Goal: Use online tool/utility: Utilize a website feature to perform a specific function

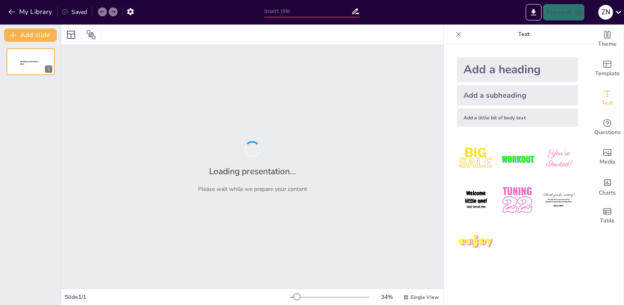
type input "Understanding the Root Causes of MVAs: An Analytical Approach"
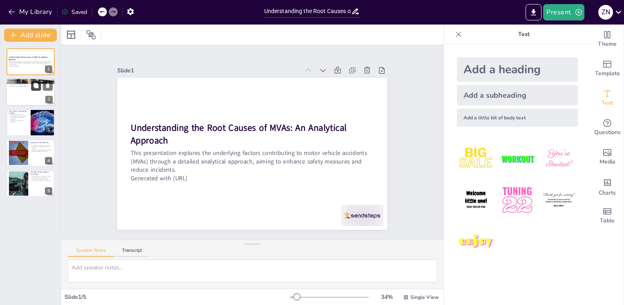
click at [33, 86] on button at bounding box center [36, 86] width 10 height 10
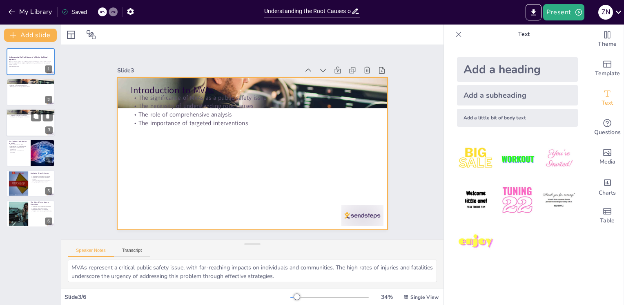
click at [28, 118] on div at bounding box center [30, 123] width 49 height 28
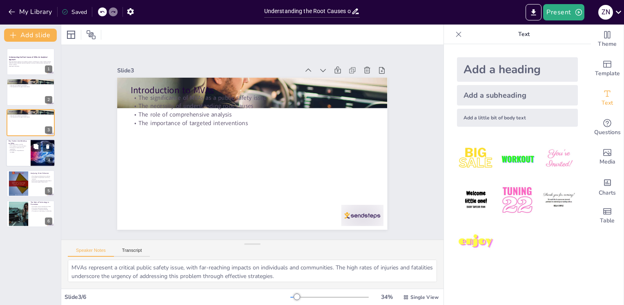
click at [26, 153] on div at bounding box center [30, 153] width 49 height 28
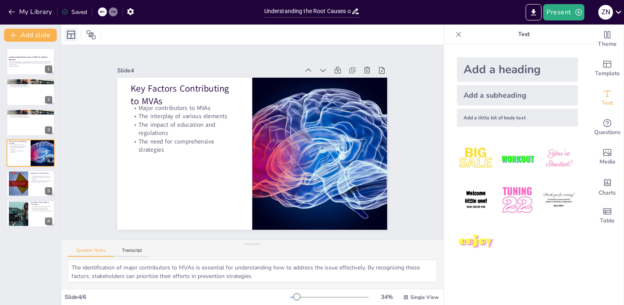
click at [76, 35] on div at bounding box center [71, 34] width 13 height 13
click at [69, 34] on icon at bounding box center [71, 35] width 10 height 10
click at [98, 37] on div at bounding box center [83, 34] width 37 height 13
click at [98, 36] on div at bounding box center [83, 34] width 37 height 13
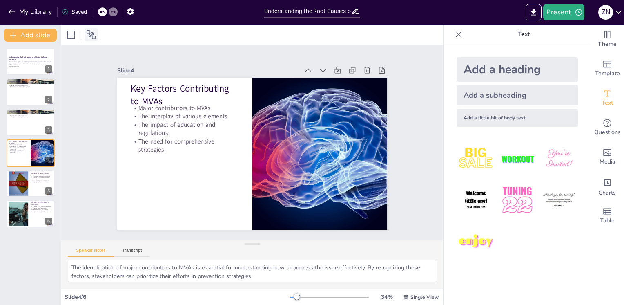
click at [91, 38] on icon at bounding box center [91, 35] width 10 height 10
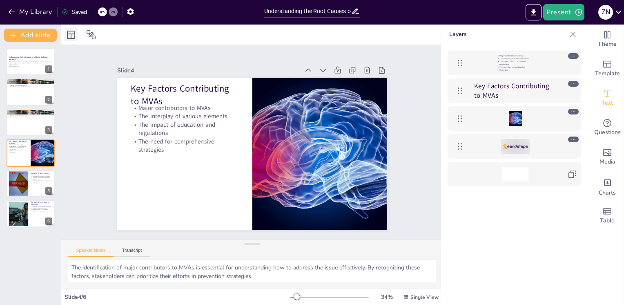
click at [72, 34] on icon at bounding box center [71, 35] width 10 height 10
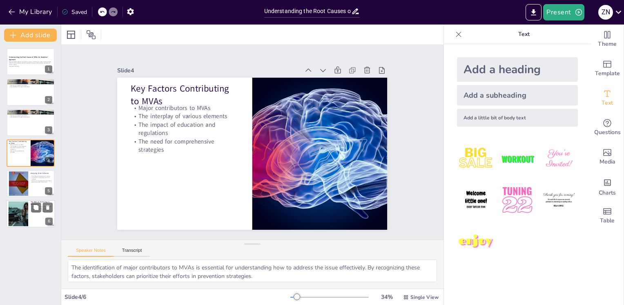
click at [29, 218] on div at bounding box center [30, 214] width 49 height 28
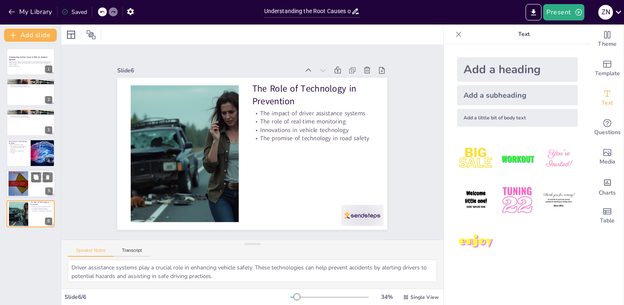
click at [23, 188] on div at bounding box center [18, 183] width 25 height 25
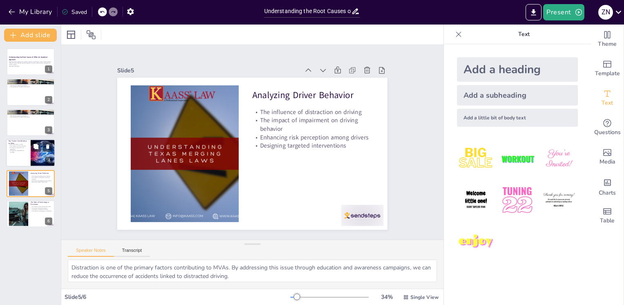
click at [27, 150] on p "The need for comprehensive strategies" at bounding box center [19, 151] width 20 height 3
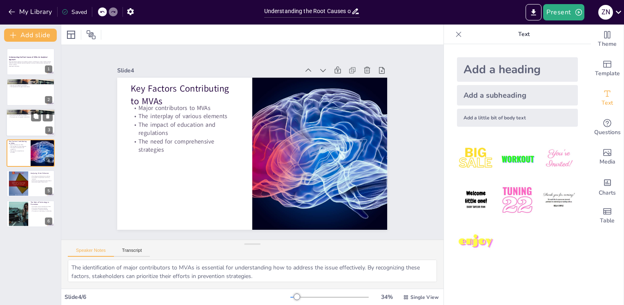
click at [25, 122] on div at bounding box center [30, 123] width 49 height 28
type textarea "MVAs represent a critical public safety issue, with far-reaching impacts on ind…"
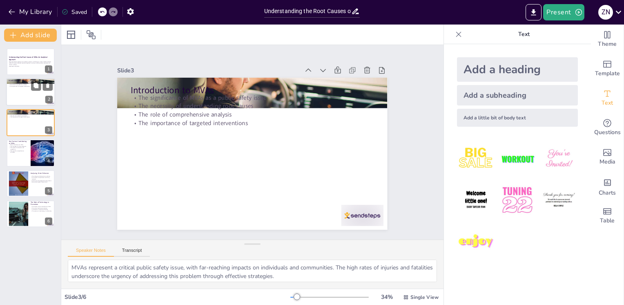
click at [25, 92] on div at bounding box center [30, 92] width 49 height 28
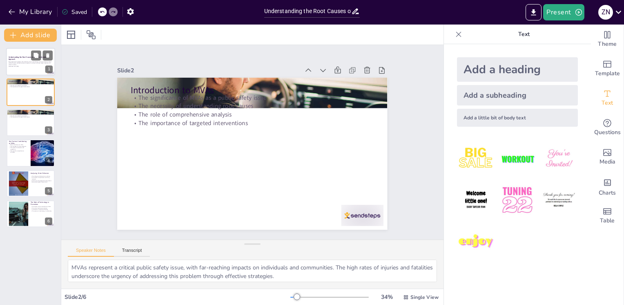
click at [27, 66] on p "Generated with [URL]" at bounding box center [31, 66] width 44 height 2
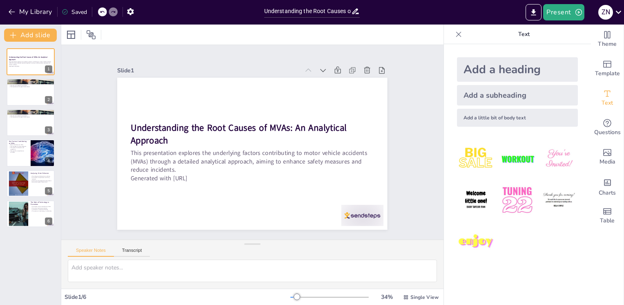
click at [53, 257] on div "Understanding the Root Causes of MVAs: An Analytical Approach This presentation…" at bounding box center [30, 173] width 61 height 263
click at [167, 287] on div at bounding box center [252, 273] width 382 height 29
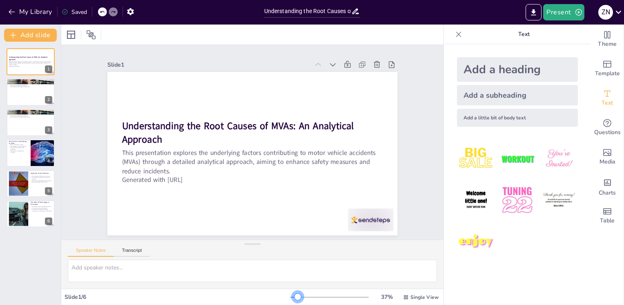
click at [295, 296] on div at bounding box center [298, 296] width 7 height 7
click at [413, 295] on span "Single View" at bounding box center [425, 297] width 28 height 7
click at [411, 278] on span "List View" at bounding box center [409, 279] width 43 height 8
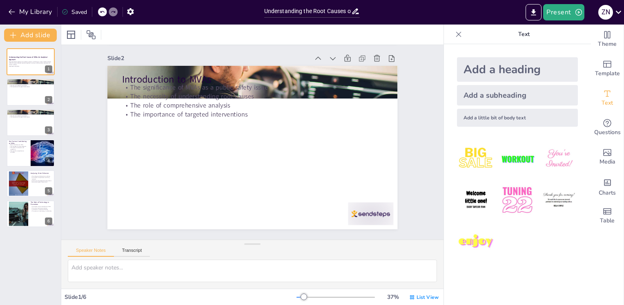
type textarea "MVAs represent a critical public safety issue, with far-reaching impacts on ind…"
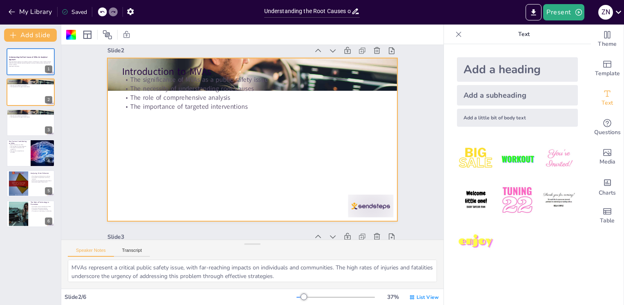
scroll to position [212, 0]
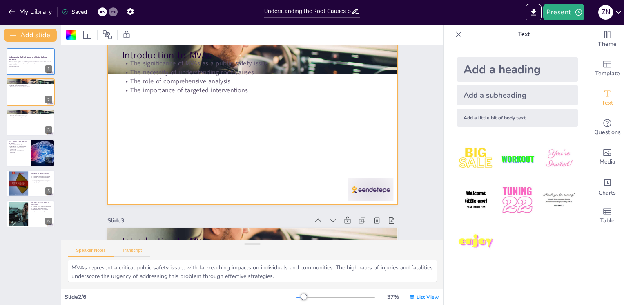
click at [129, 253] on button "Transcript" at bounding box center [132, 252] width 36 height 9
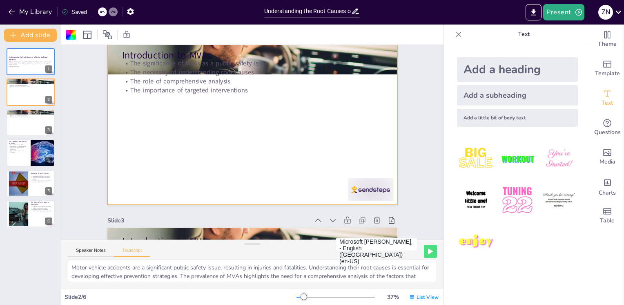
click at [96, 246] on div "Speaker Notes Transcript" at bounding box center [109, 251] width 82 height 11
